Goal: Task Accomplishment & Management: Manage account settings

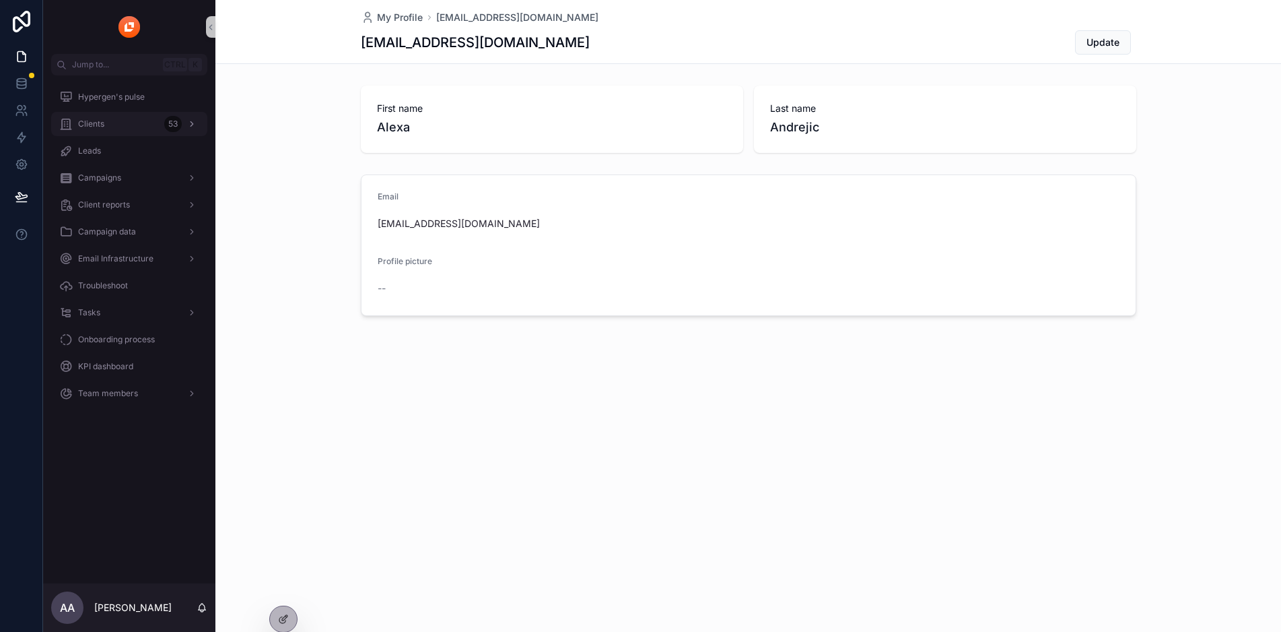
click at [126, 133] on div "Clients 53" at bounding box center [129, 124] width 140 height 22
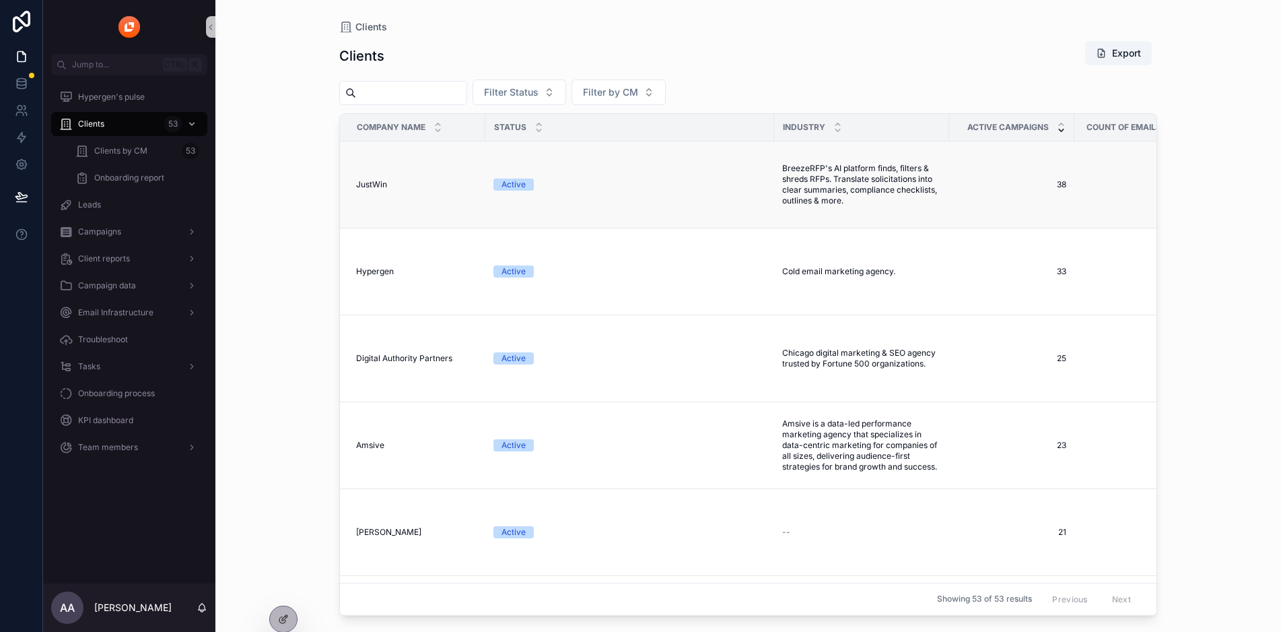
click at [374, 182] on span "JustWin" at bounding box center [371, 184] width 31 height 11
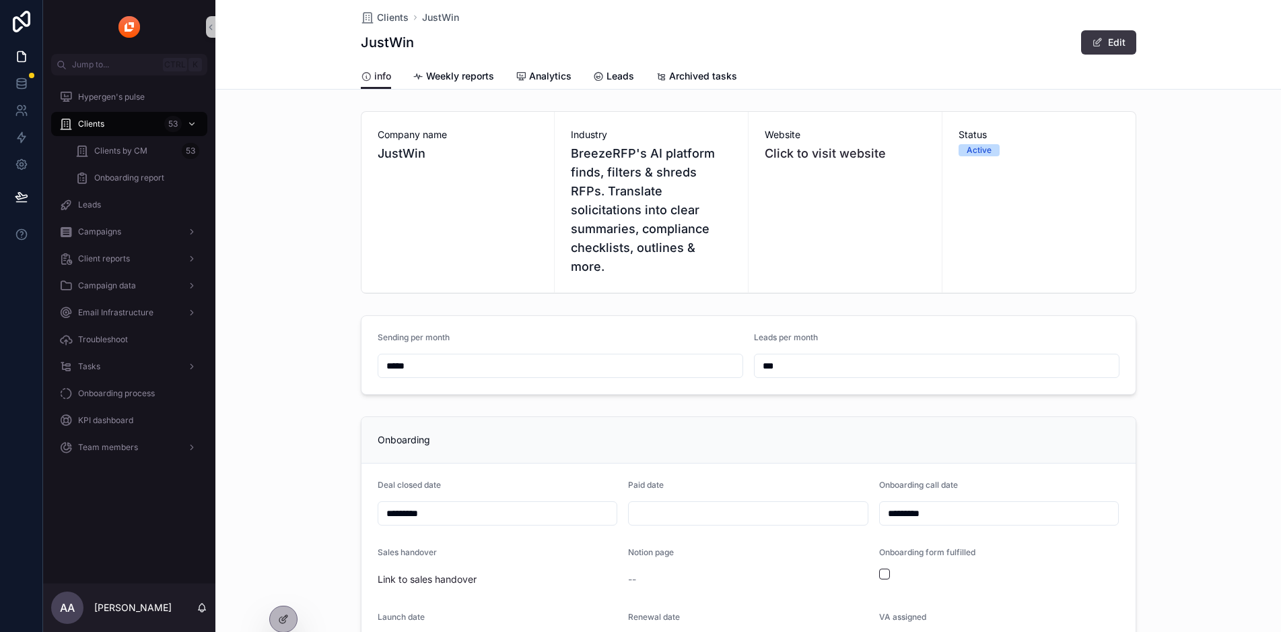
click at [1099, 46] on span "scrollable content" at bounding box center [1097, 42] width 11 height 11
click at [979, 146] on div "Active" at bounding box center [979, 150] width 25 height 12
click at [1087, 53] on button "Done" at bounding box center [1105, 42] width 62 height 24
click at [990, 144] on div "Status Active" at bounding box center [1039, 142] width 161 height 28
click at [982, 147] on div "Active" at bounding box center [979, 150] width 25 height 12
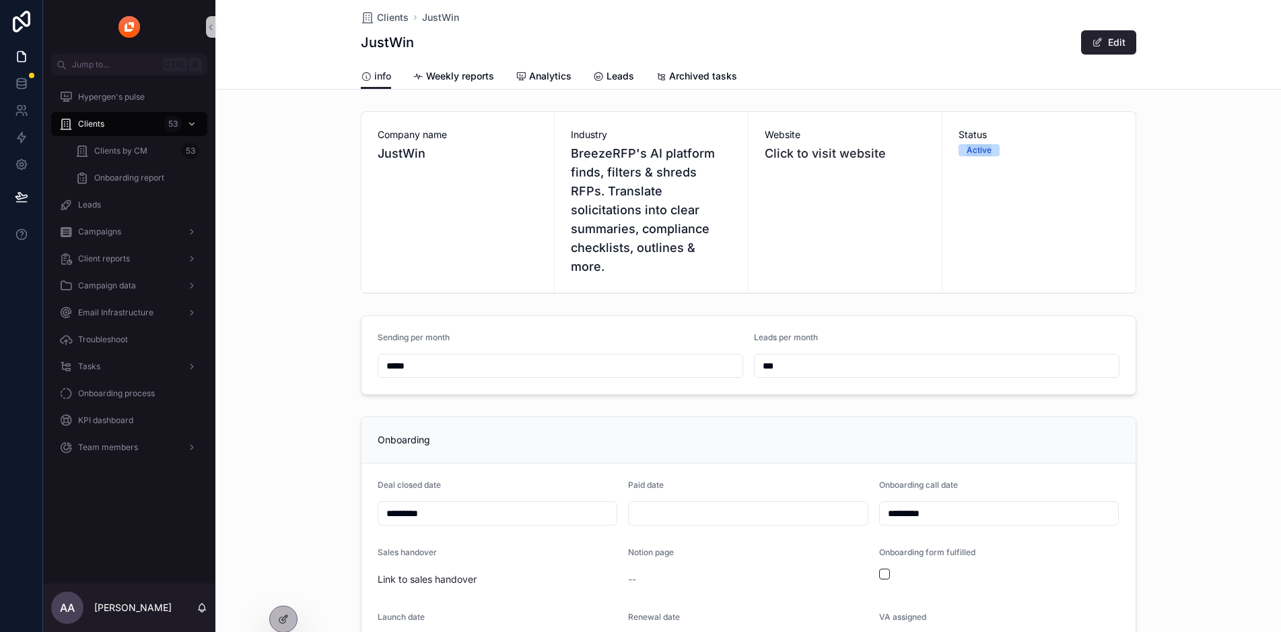
click at [982, 147] on div "Active" at bounding box center [979, 150] width 25 height 12
click at [18, 87] on icon at bounding box center [21, 83] width 13 height 13
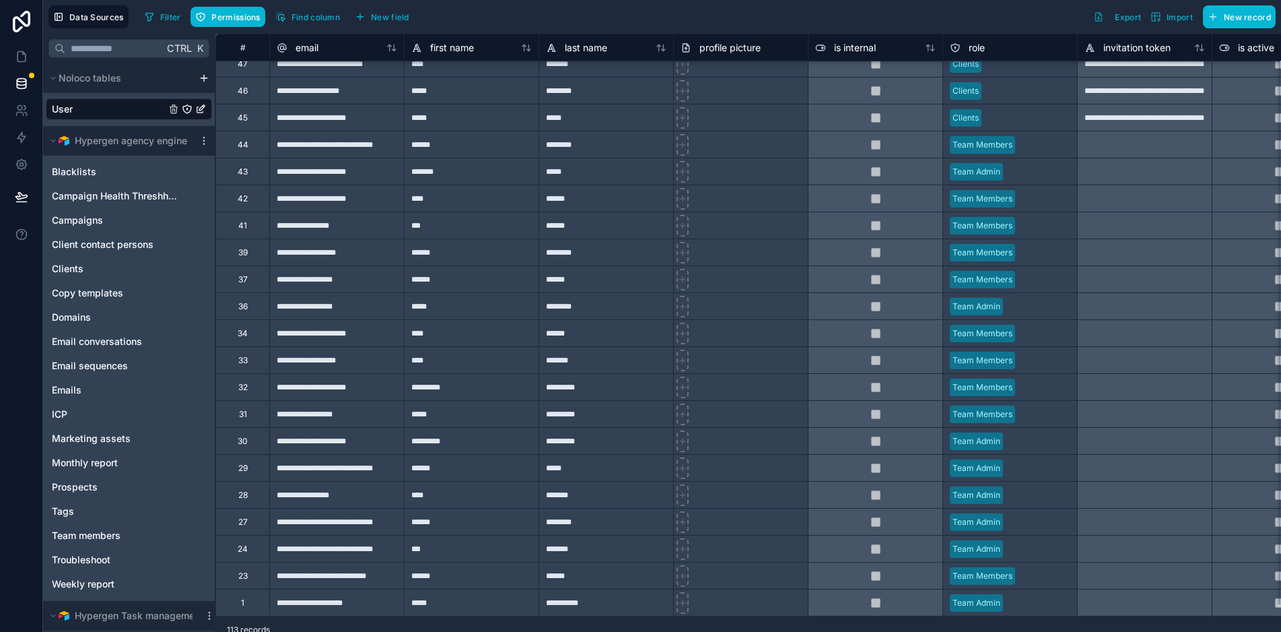
scroll to position [12, 0]
click at [102, 261] on div "Clients" at bounding box center [129, 268] width 166 height 22
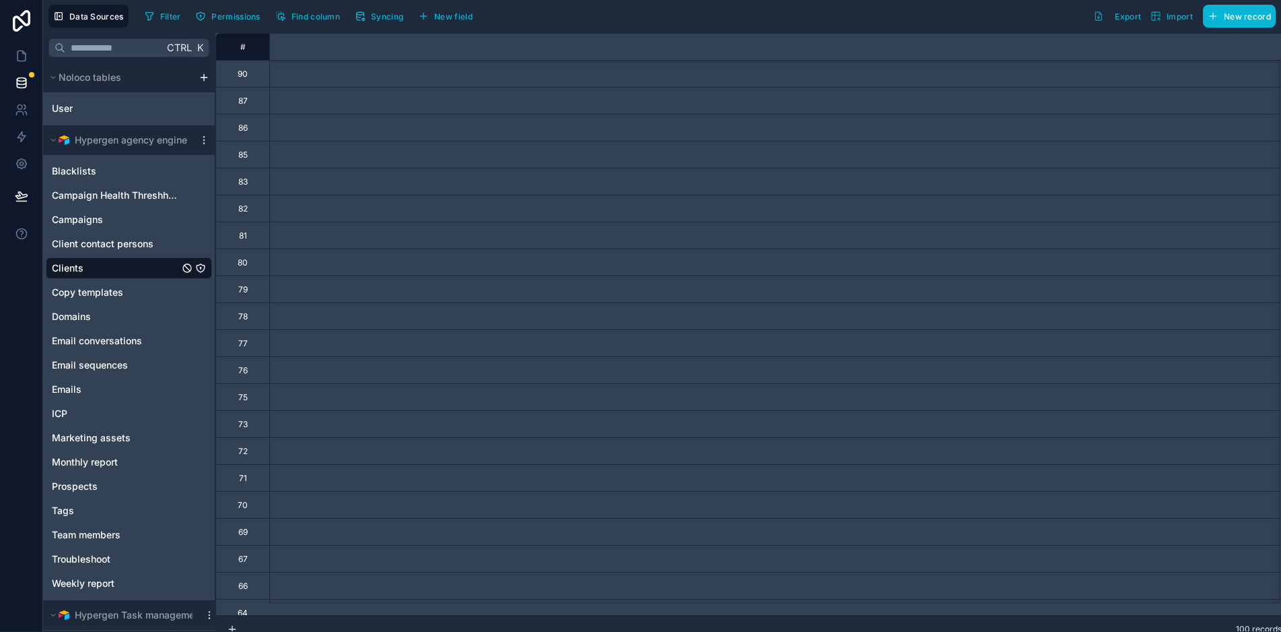
scroll to position [566, 0]
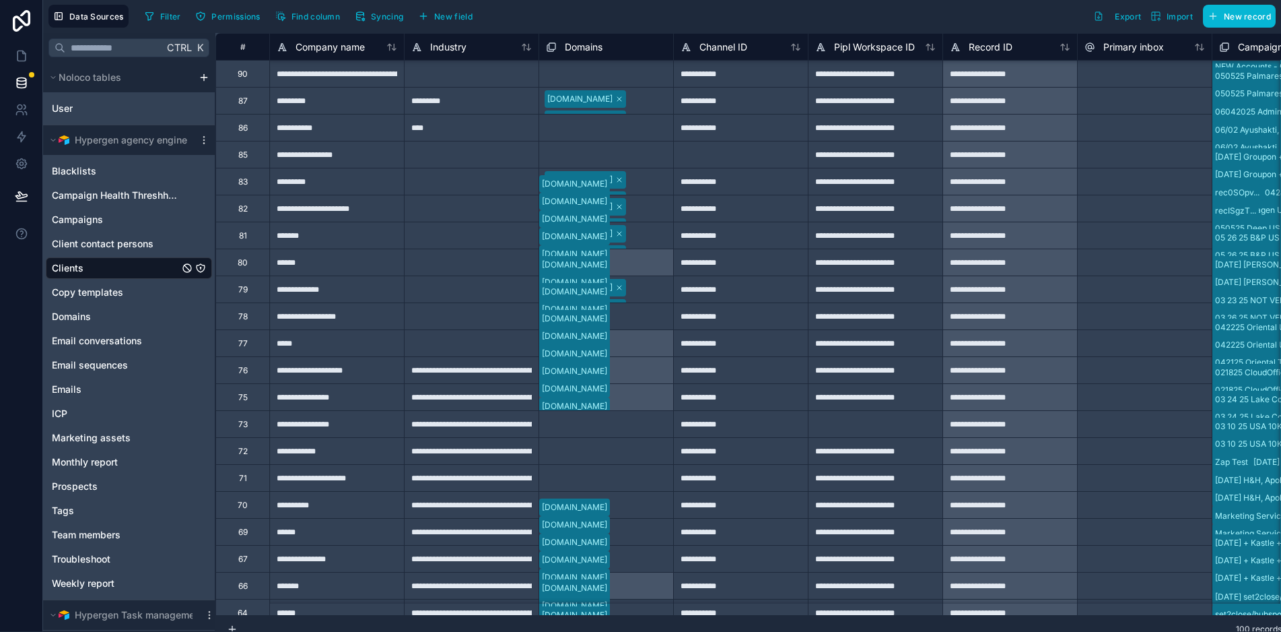
type input "**********"
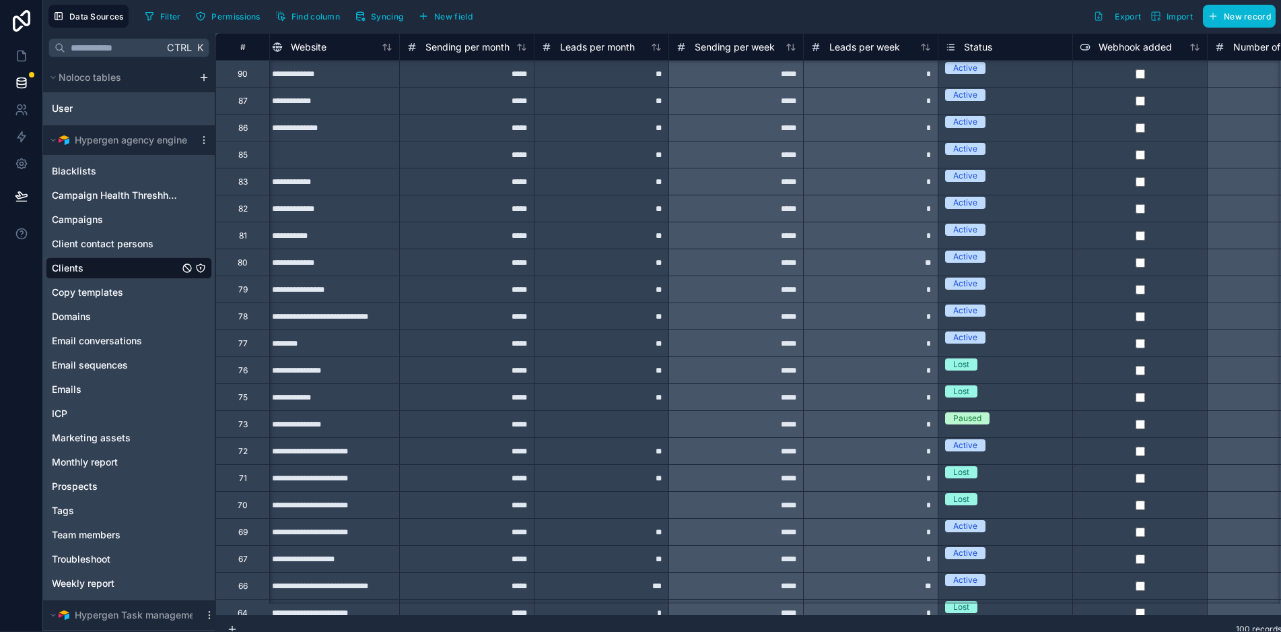
scroll to position [566, 3587]
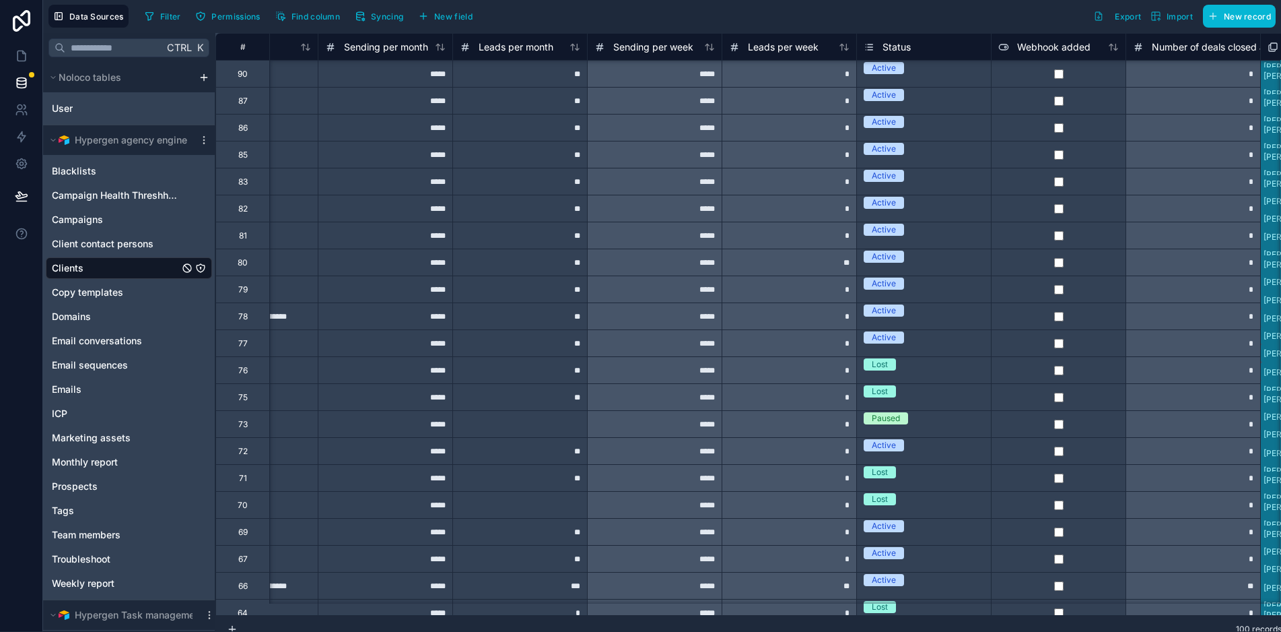
click at [889, 439] on div "Active" at bounding box center [884, 445] width 24 height 12
click at [910, 438] on div "Active" at bounding box center [924, 444] width 134 height 12
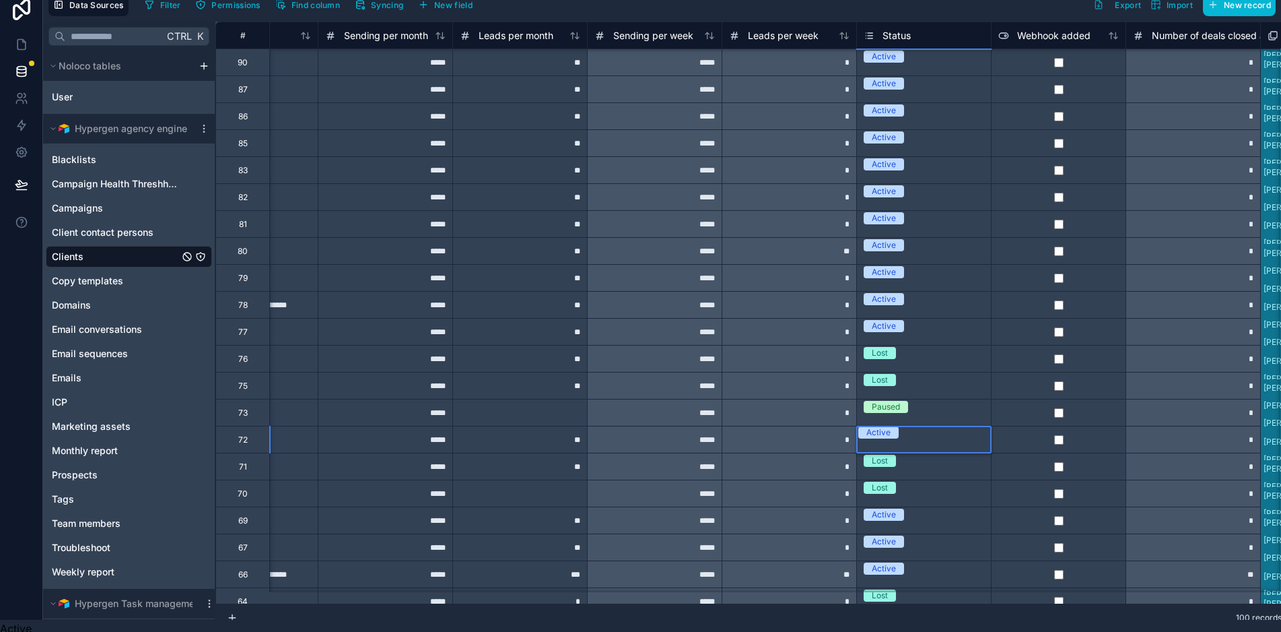
click at [959, 414] on div "Paused" at bounding box center [924, 406] width 134 height 15
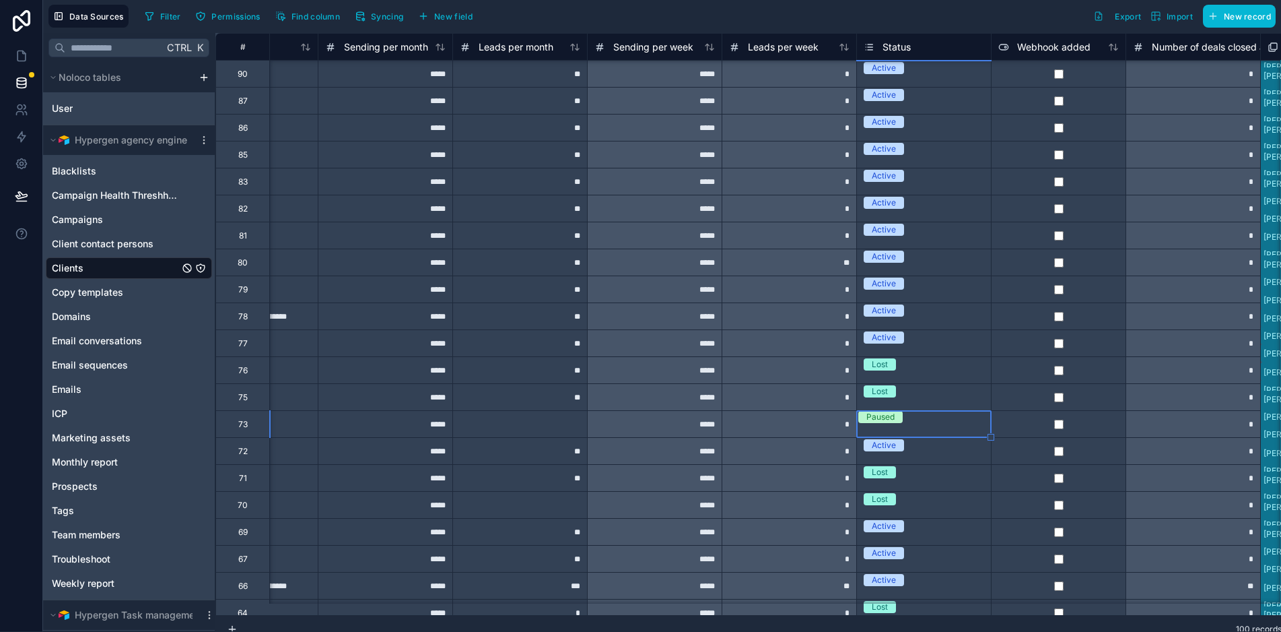
click at [945, 446] on div "Active" at bounding box center [924, 445] width 134 height 15
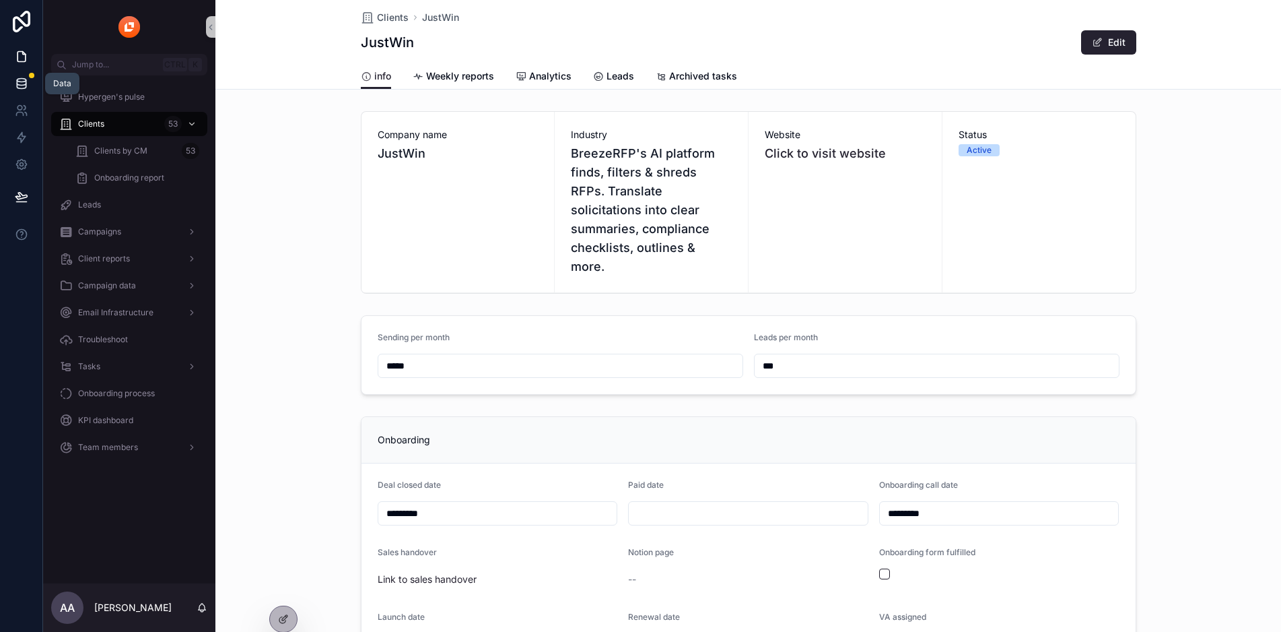
click at [26, 83] on icon at bounding box center [21, 85] width 9 height 5
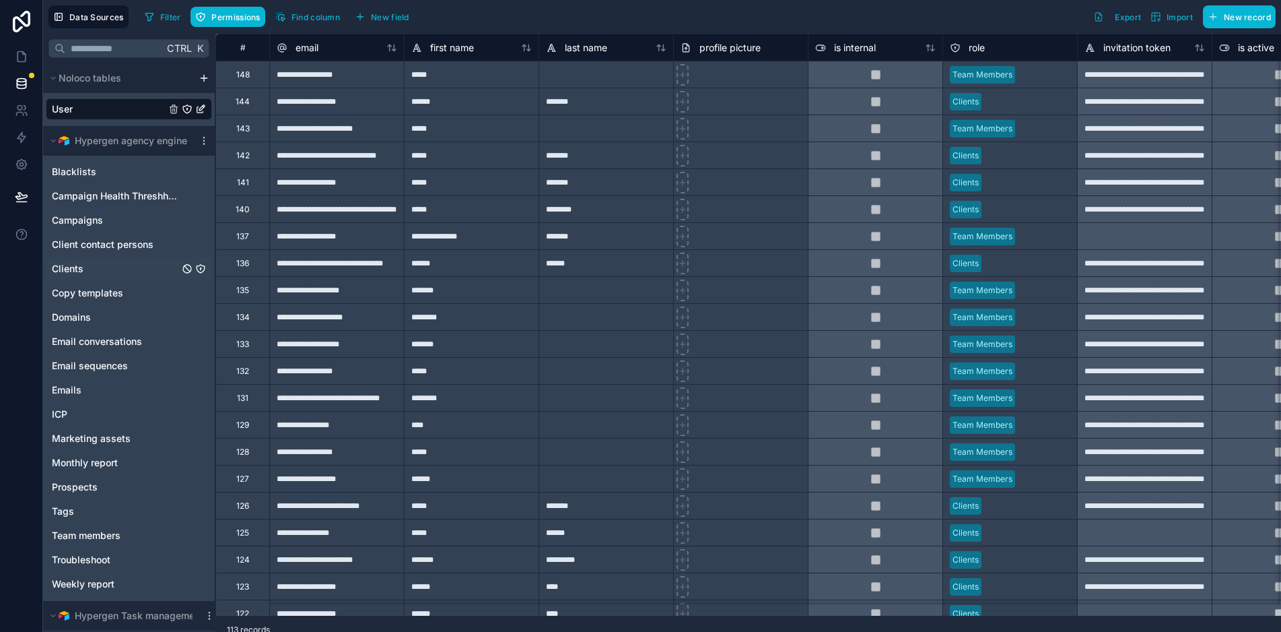
click at [90, 269] on div "Clients" at bounding box center [129, 269] width 166 height 22
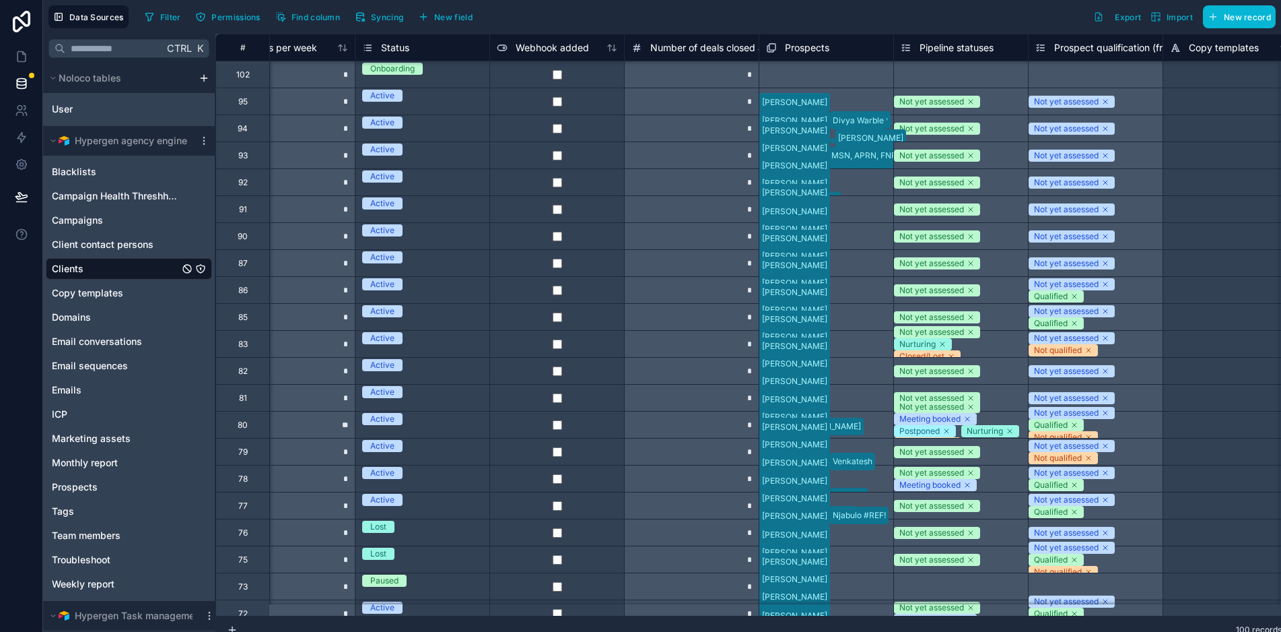
scroll to position [323, 4089]
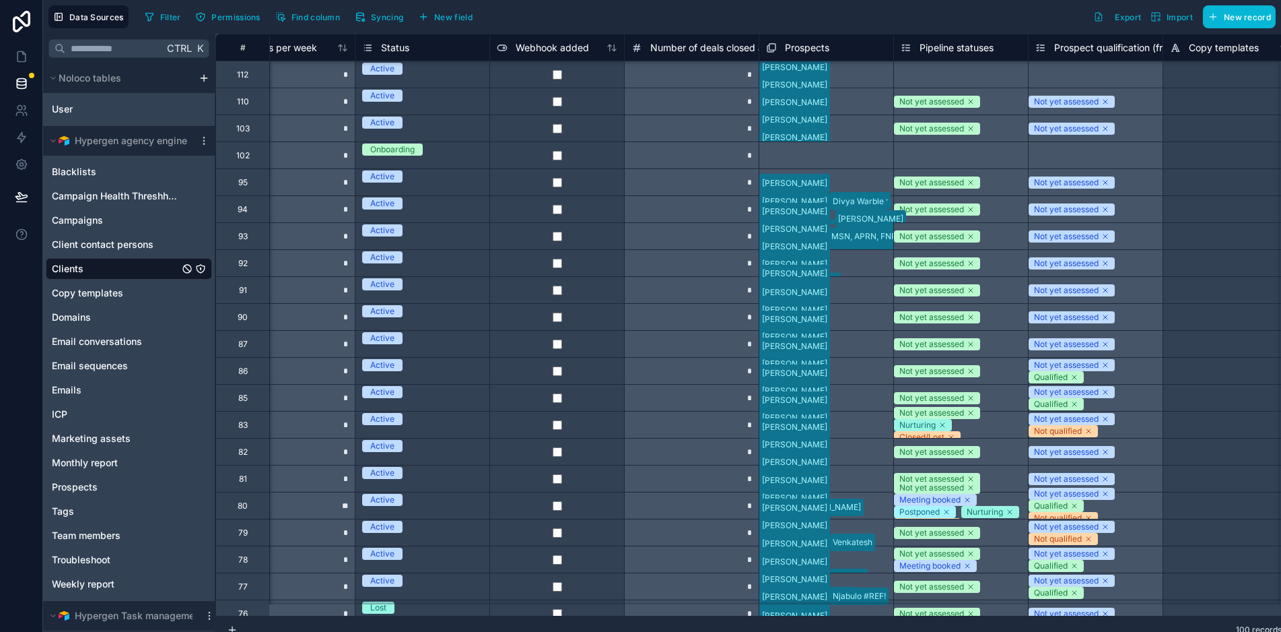
click at [405, 344] on div "Active" at bounding box center [422, 338] width 134 height 15
click at [397, 342] on span "Active" at bounding box center [377, 337] width 40 height 12
click at [475, 318] on div "Active" at bounding box center [422, 311] width 134 height 15
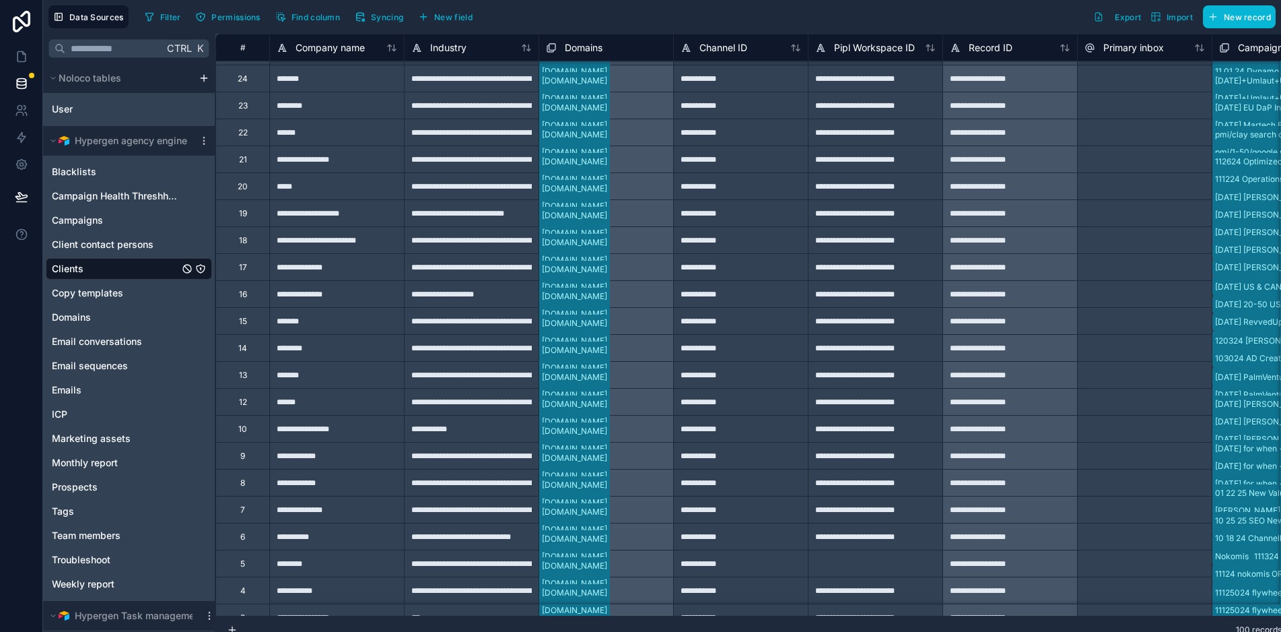
scroll to position [2150, 0]
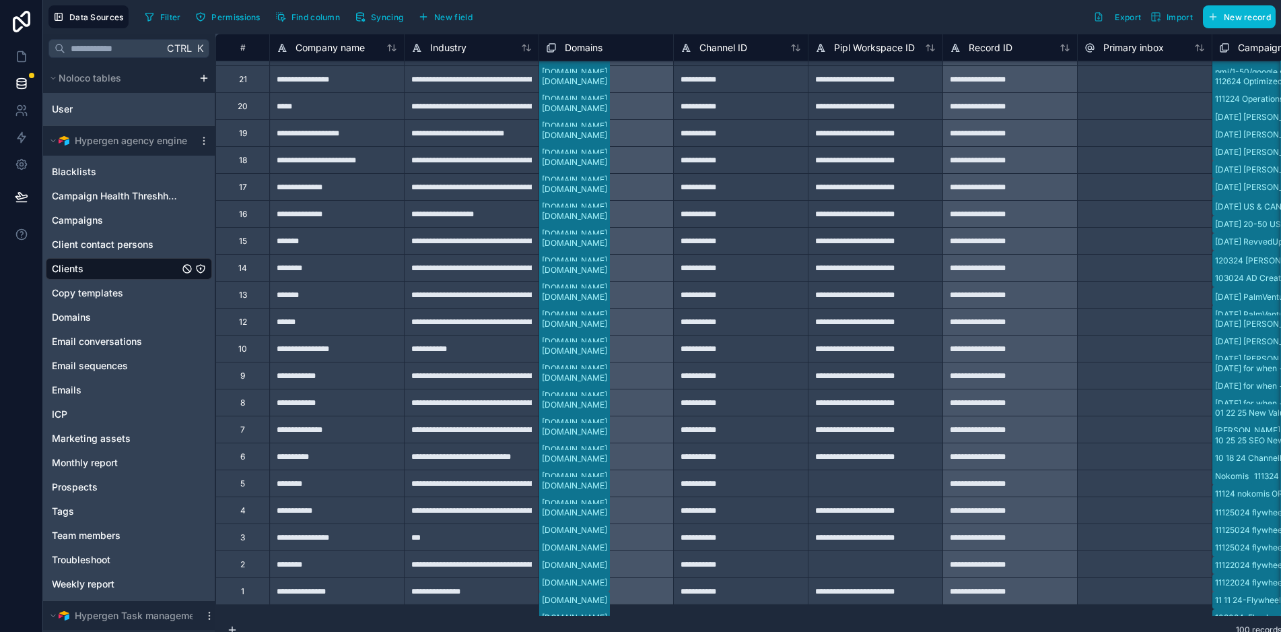
click at [322, 321] on div "******" at bounding box center [336, 321] width 135 height 27
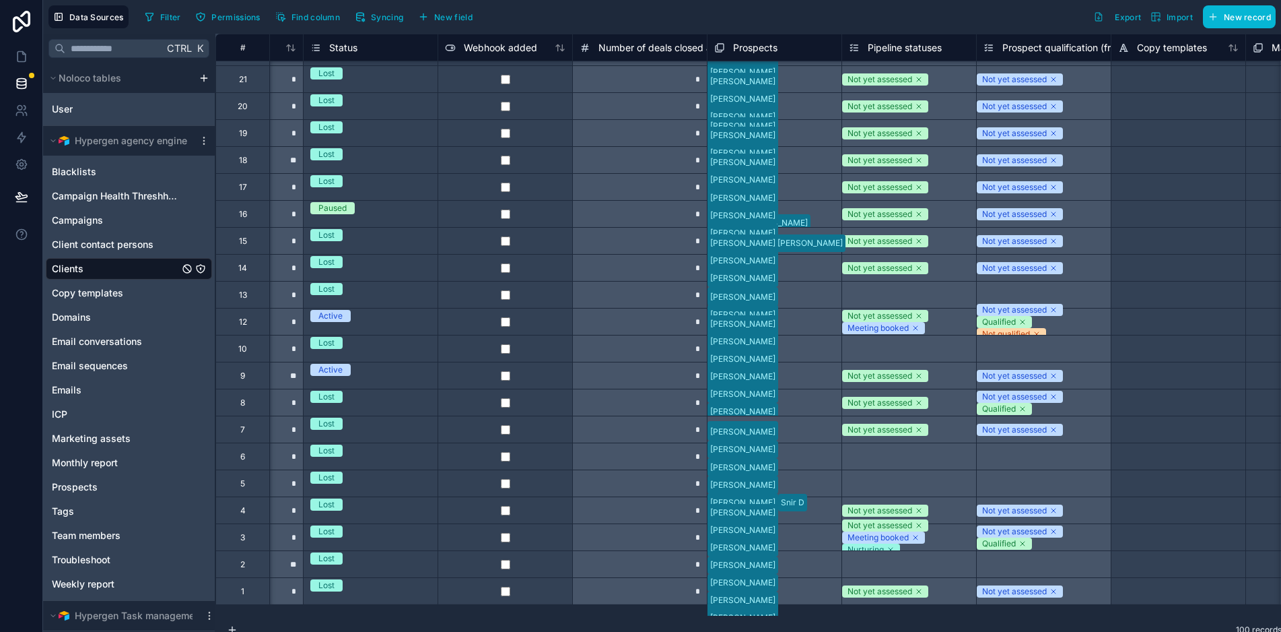
scroll to position [2150, 4155]
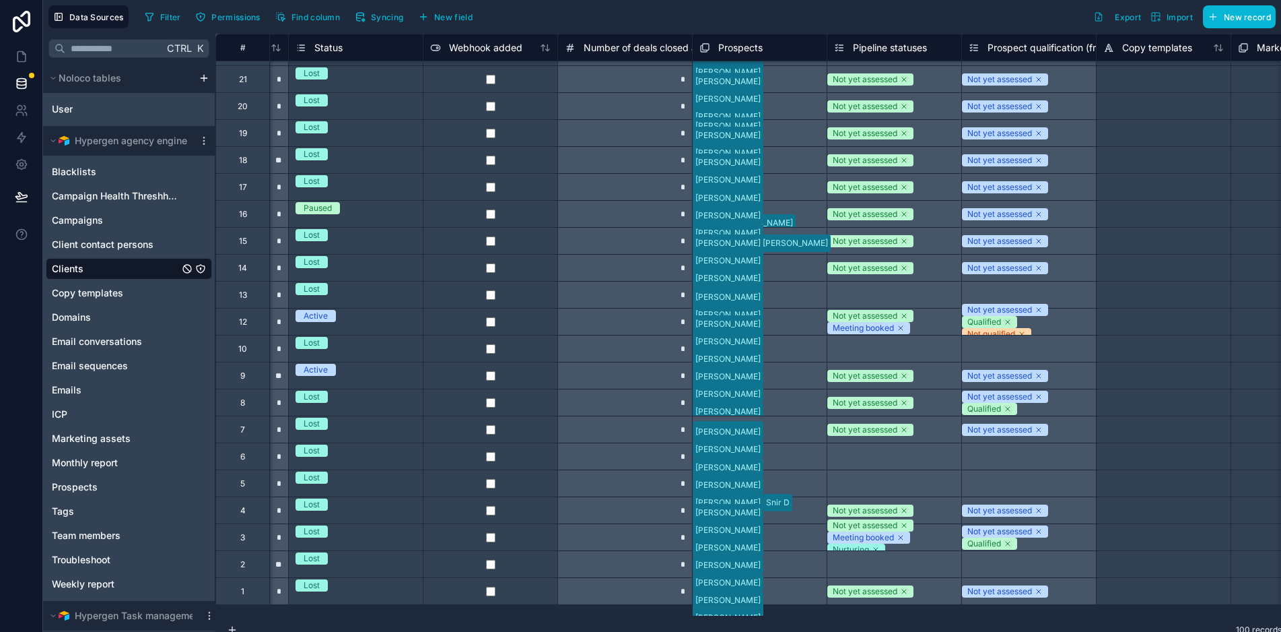
click at [333, 322] on span "Active" at bounding box center [316, 316] width 40 height 12
click at [322, 320] on div "Active" at bounding box center [310, 314] width 24 height 12
